Goal: Task Accomplishment & Management: Manage account settings

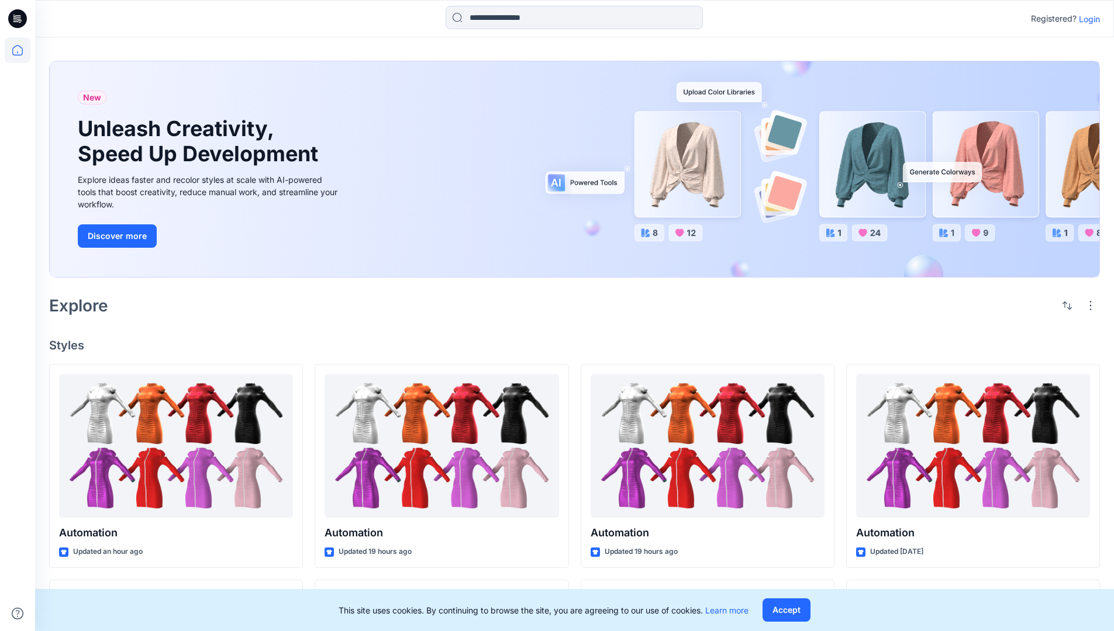
click at [1086, 19] on p "Login" at bounding box center [1089, 19] width 21 height 12
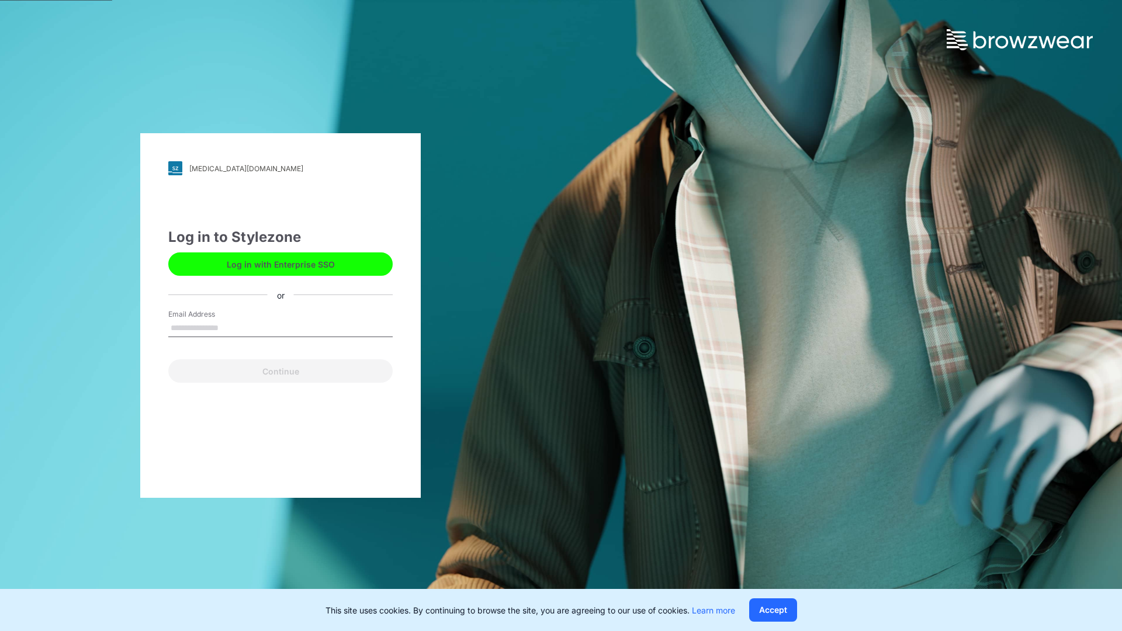
click at [231, 327] on input "Email Address" at bounding box center [280, 329] width 224 height 18
type input "**********"
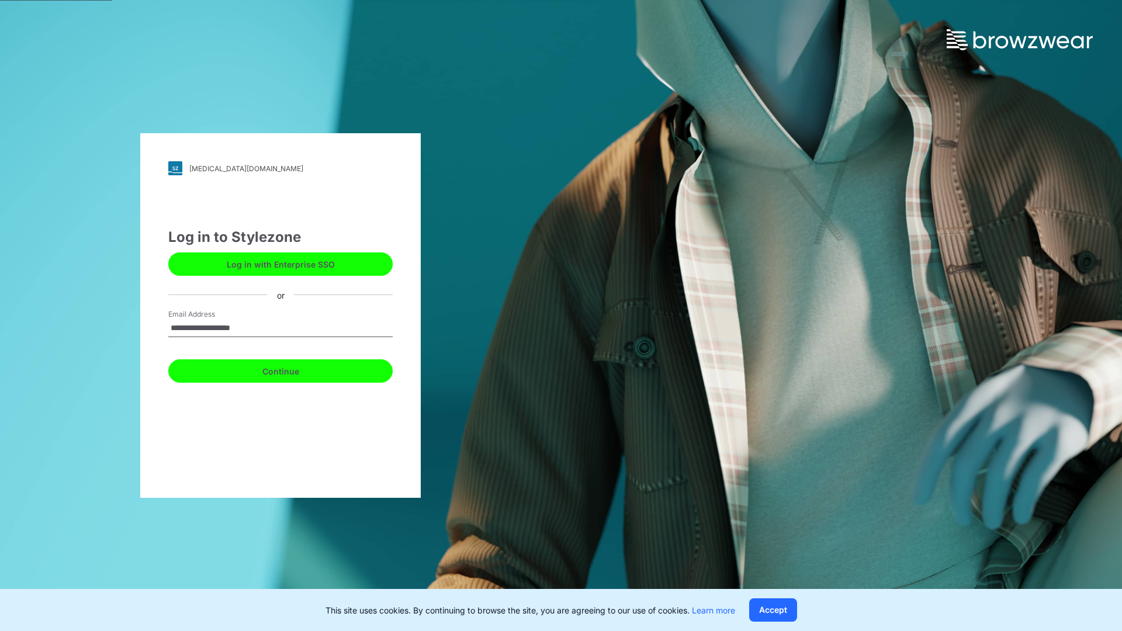
click at [293, 369] on button "Continue" at bounding box center [280, 371] width 224 height 23
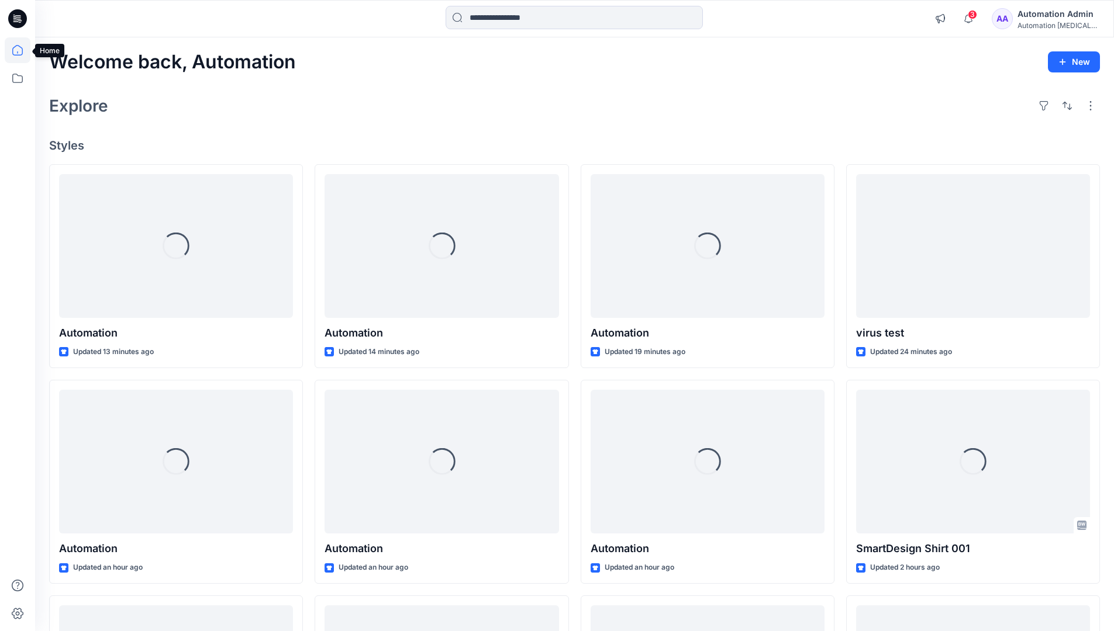
click at [22, 50] on icon at bounding box center [17, 50] width 11 height 11
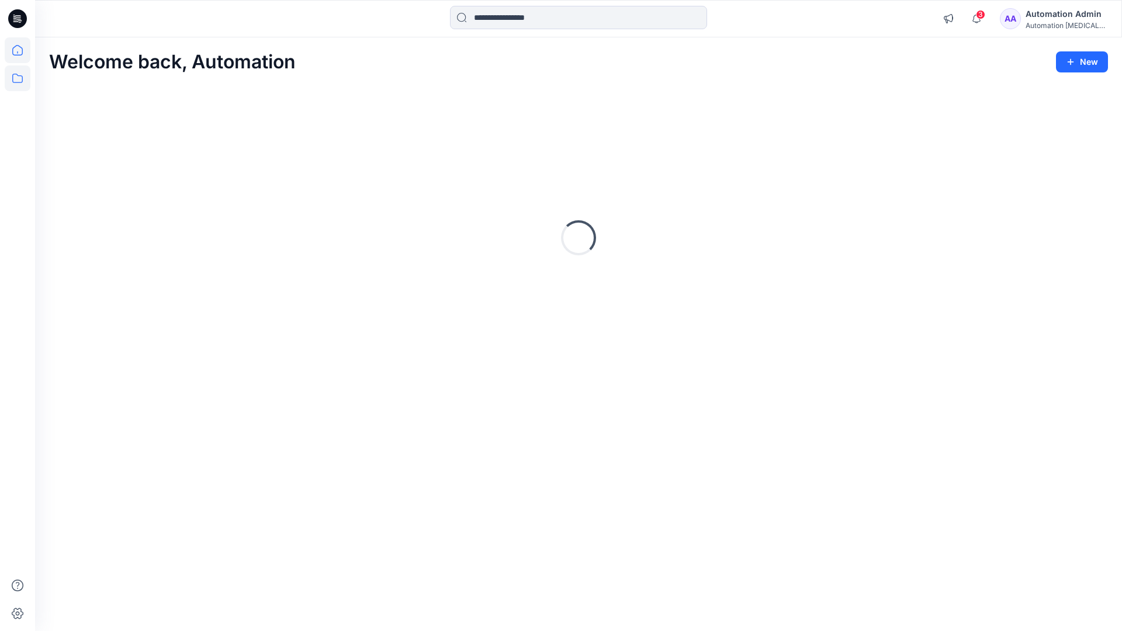
click at [17, 77] on icon at bounding box center [18, 78] width 26 height 26
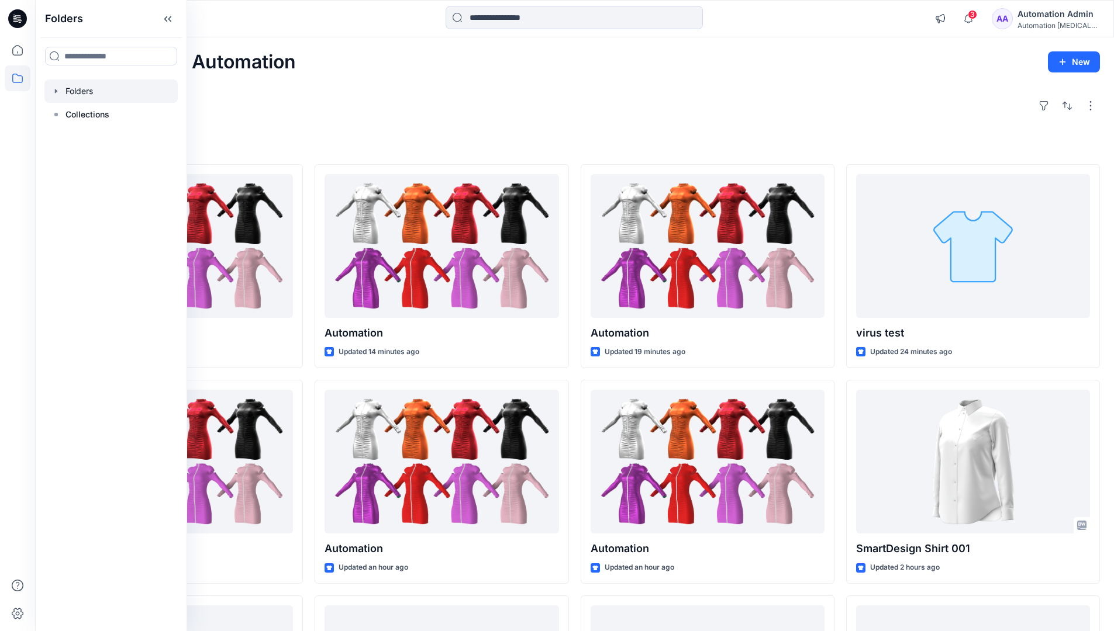
click at [72, 88] on div at bounding box center [110, 91] width 133 height 23
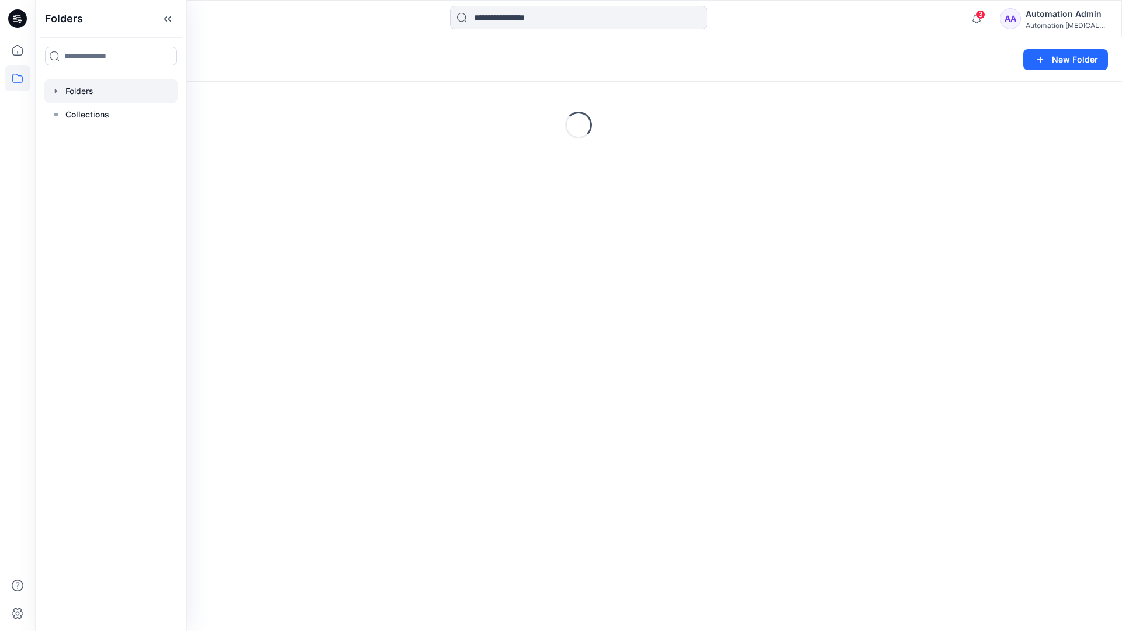
scroll to position [121, 0]
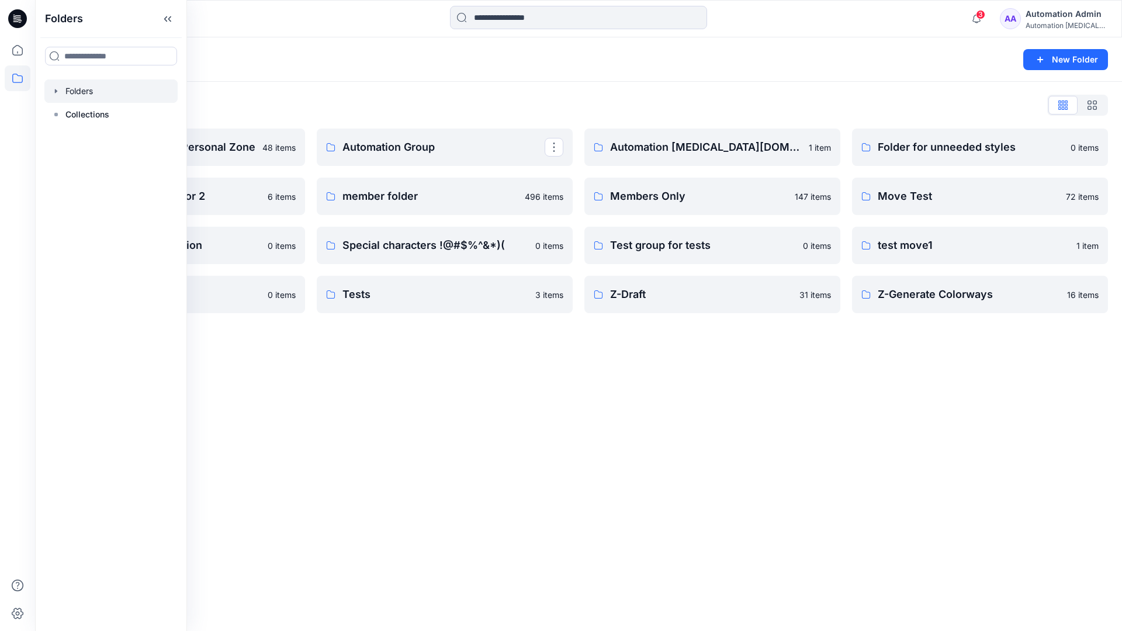
click at [396, 151] on p "Automation Group" at bounding box center [444, 147] width 202 height 16
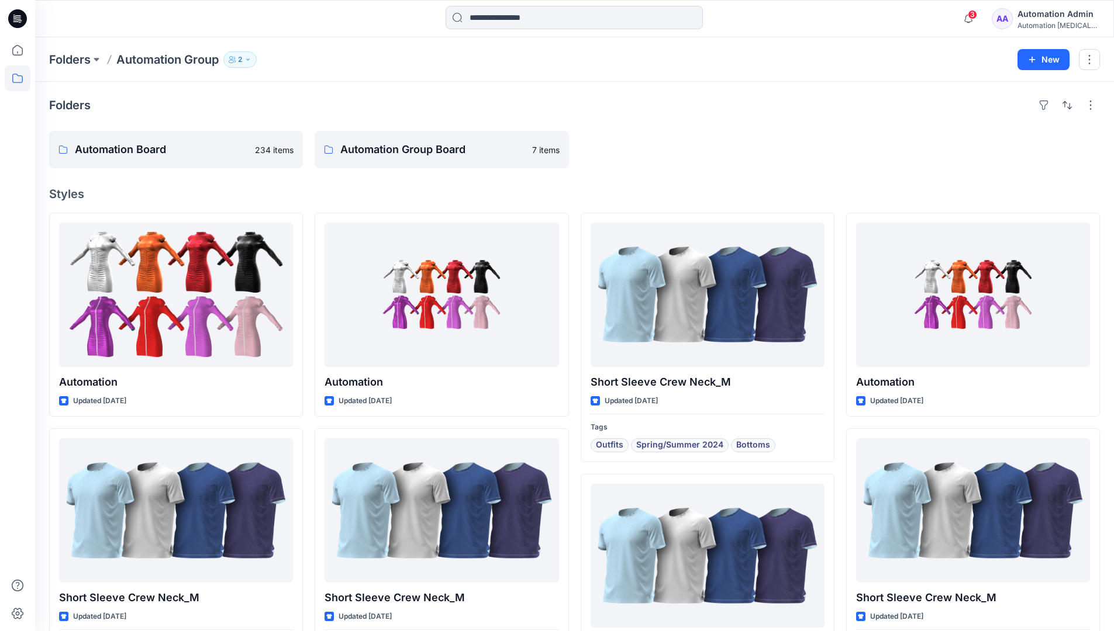
click at [251, 60] on icon "button" at bounding box center [247, 59] width 7 height 7
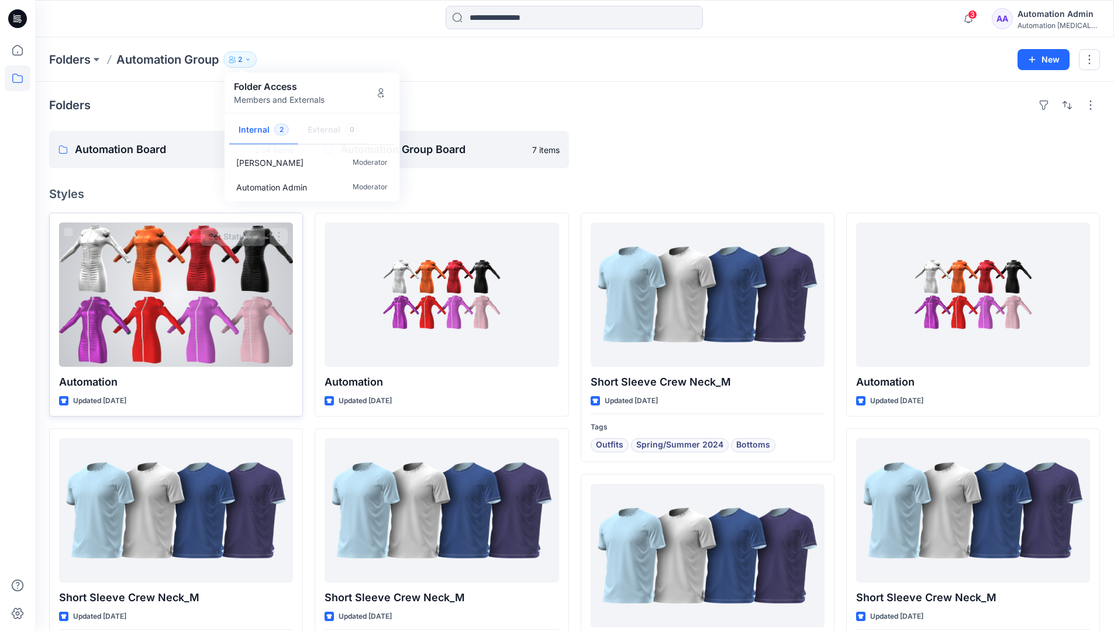
click at [255, 303] on div at bounding box center [176, 295] width 234 height 144
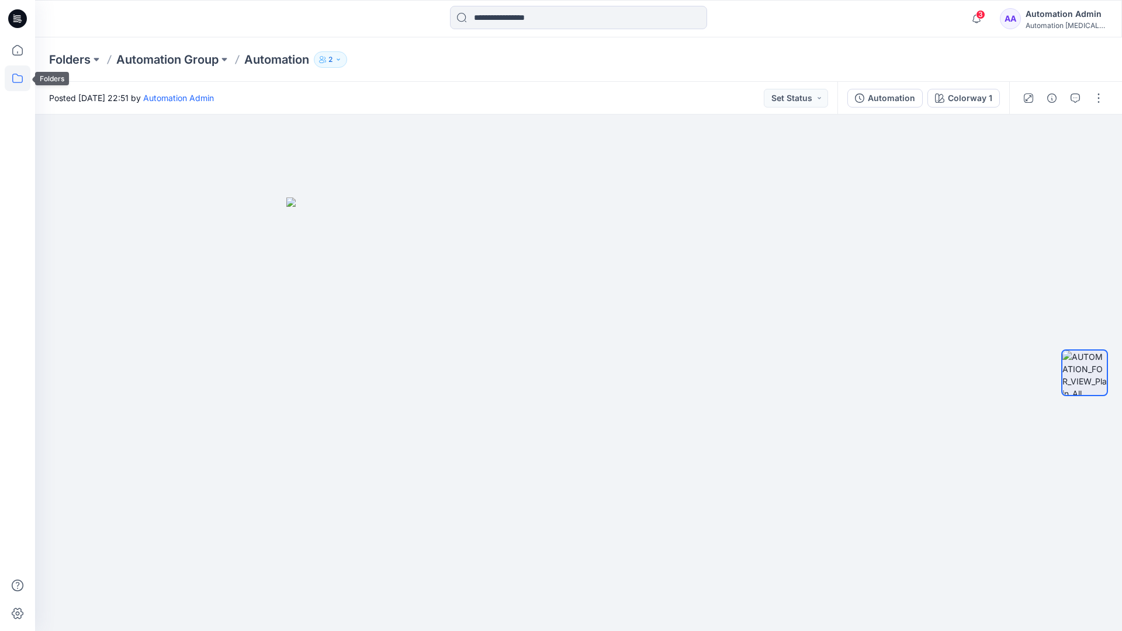
click at [10, 82] on icon at bounding box center [18, 78] width 26 height 26
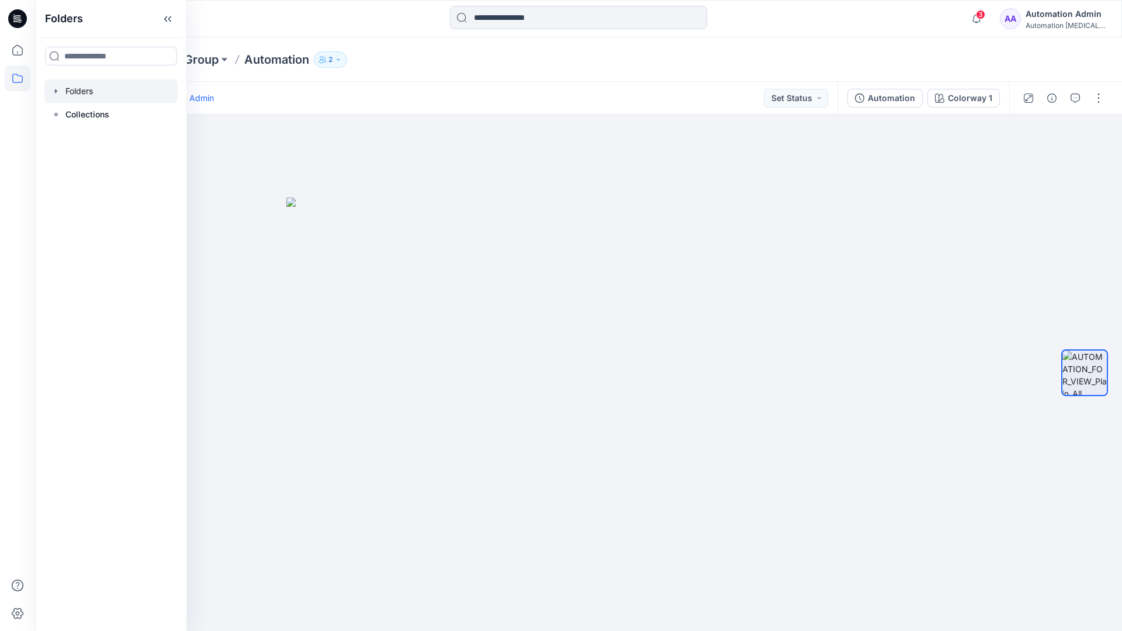
click at [69, 90] on div at bounding box center [110, 91] width 133 height 23
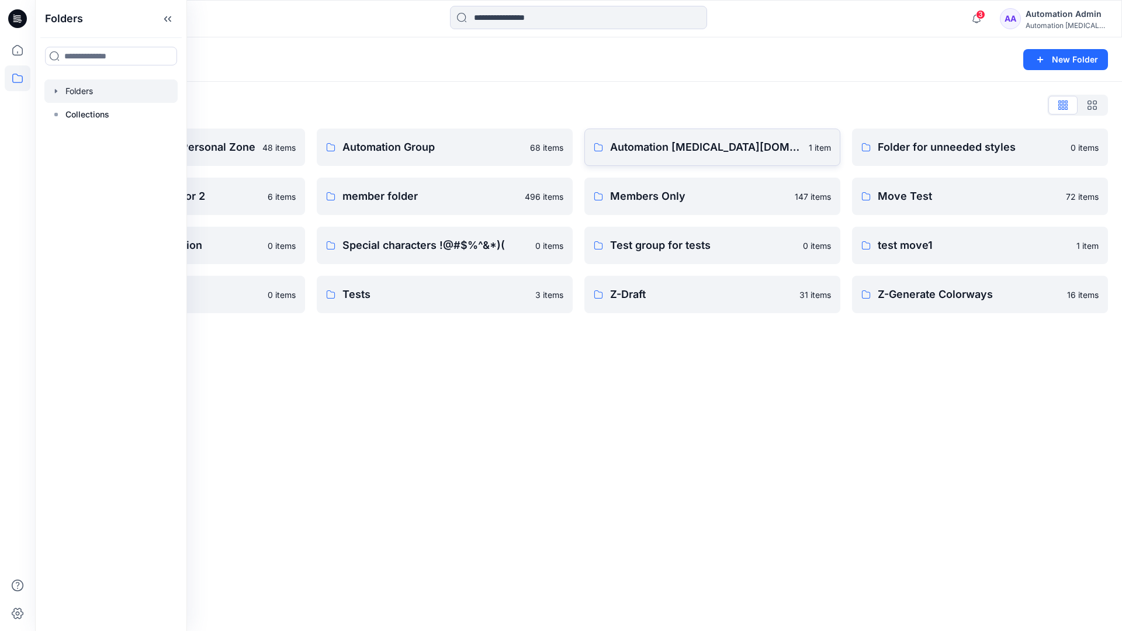
click at [682, 152] on p "Automation testim.io" at bounding box center [706, 147] width 192 height 16
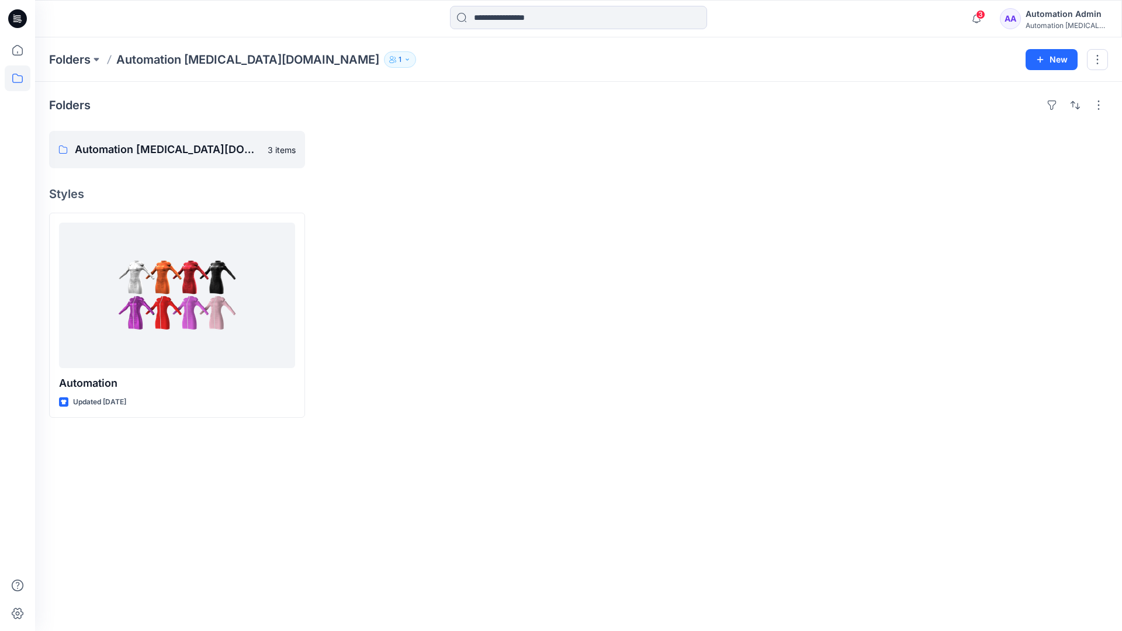
click at [404, 62] on icon "button" at bounding box center [407, 59] width 7 height 7
click at [1051, 18] on div "Automation Admin" at bounding box center [1067, 14] width 82 height 14
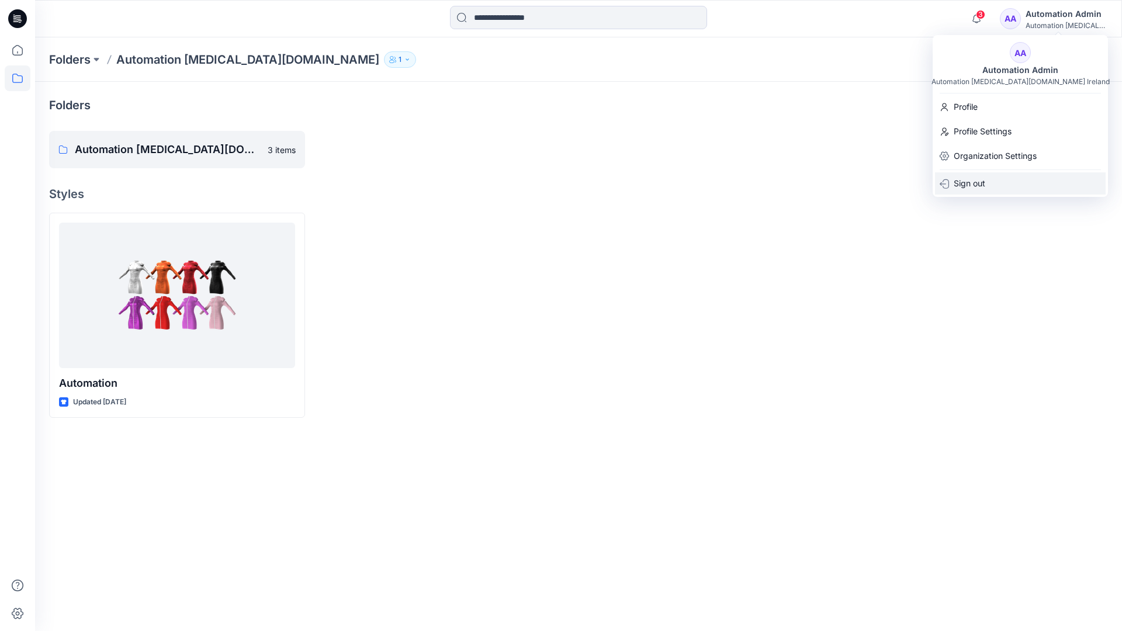
click at [989, 180] on div "Sign out" at bounding box center [1020, 183] width 171 height 22
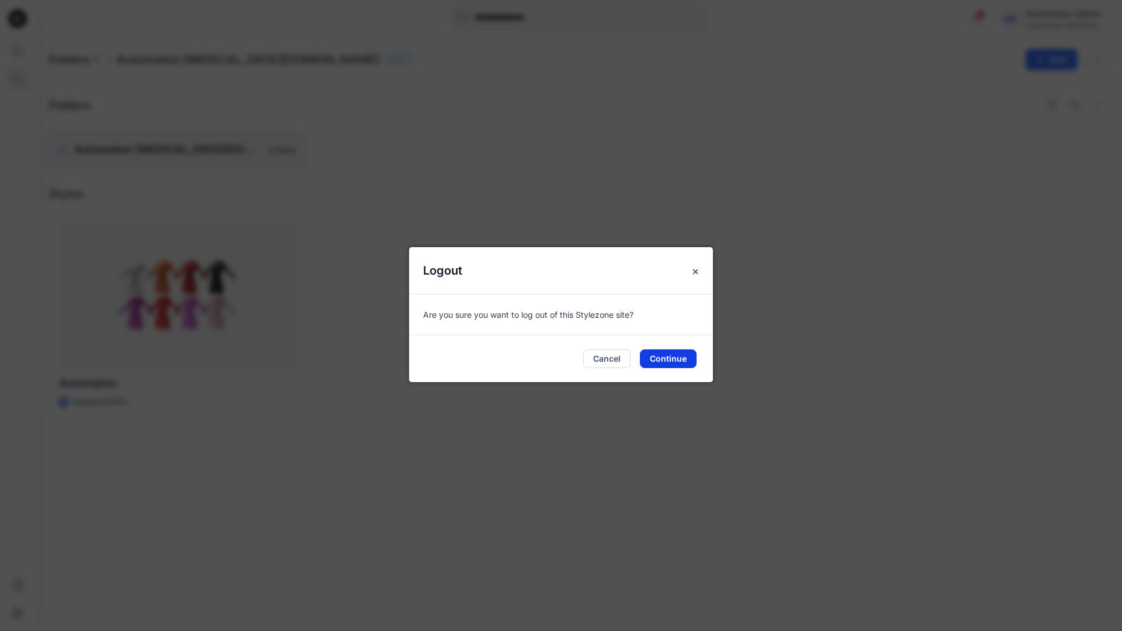
click at [672, 355] on button "Continue" at bounding box center [668, 359] width 57 height 19
